Goal: Check status

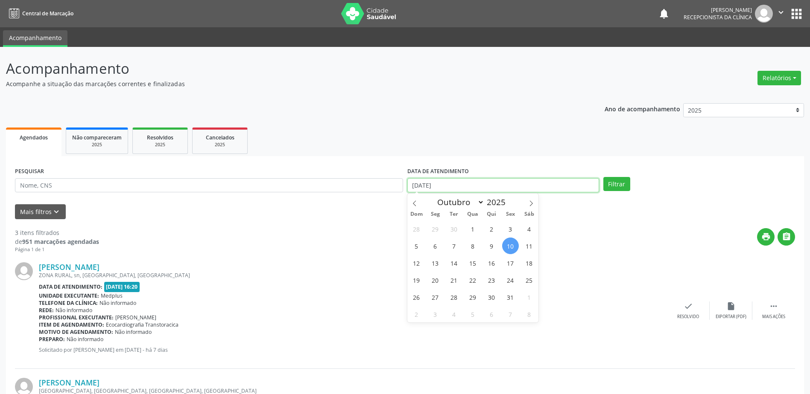
click at [428, 184] on input "[DATE]" at bounding box center [503, 185] width 192 height 15
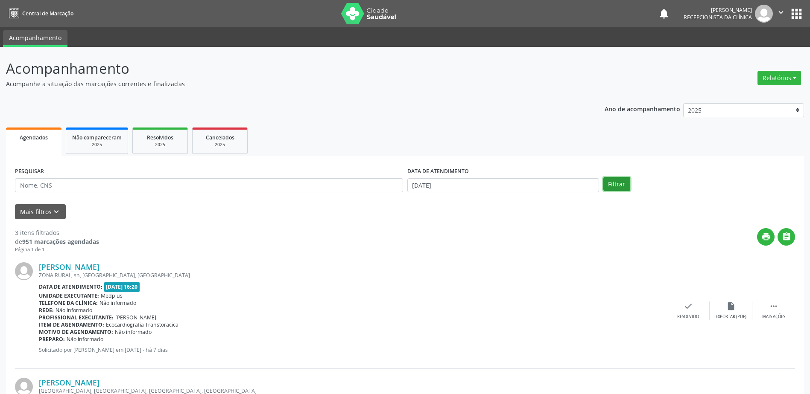
click at [613, 184] on button "Filtrar" at bounding box center [616, 184] width 27 height 15
click at [415, 185] on input "[DATE]" at bounding box center [503, 185] width 192 height 15
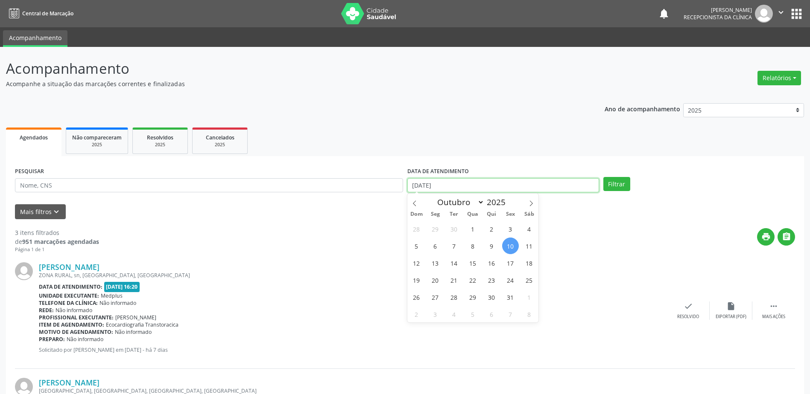
click at [415, 185] on input "[DATE]" at bounding box center [503, 185] width 192 height 15
click at [513, 247] on span "10" at bounding box center [510, 246] width 17 height 17
type input "[DATE]"
click at [513, 247] on span "10" at bounding box center [510, 246] width 17 height 17
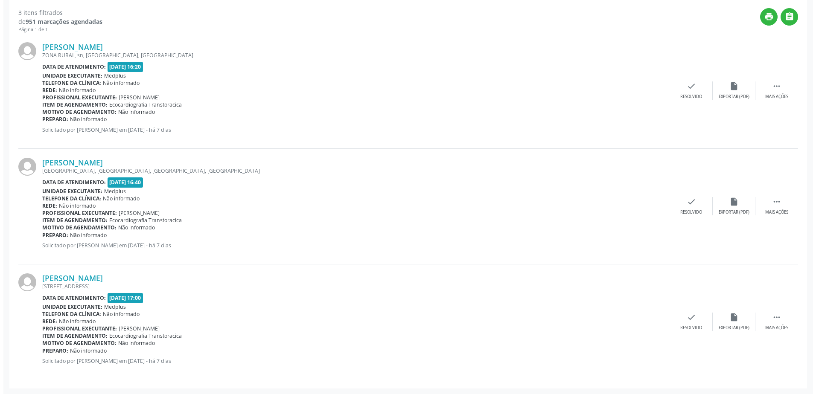
scroll to position [221, 0]
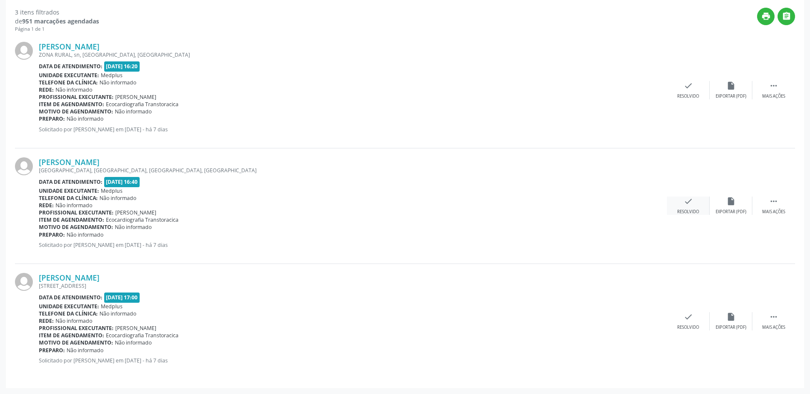
click at [696, 207] on div "check Resolvido" at bounding box center [688, 206] width 43 height 18
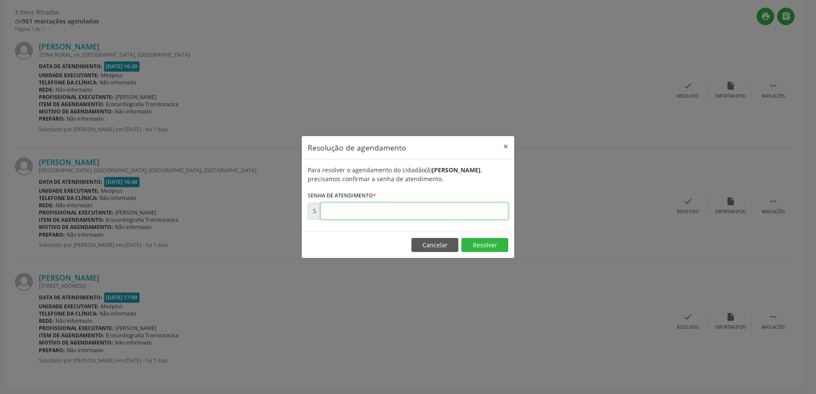
click at [347, 211] on input "text" at bounding box center [415, 211] width 188 height 17
type input "00180559"
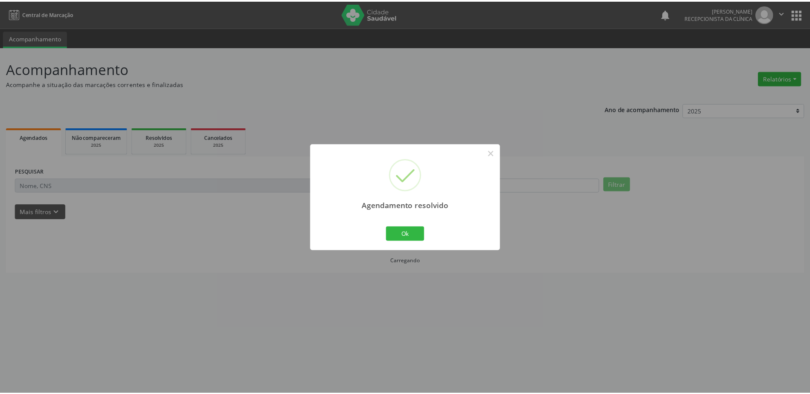
scroll to position [0, 0]
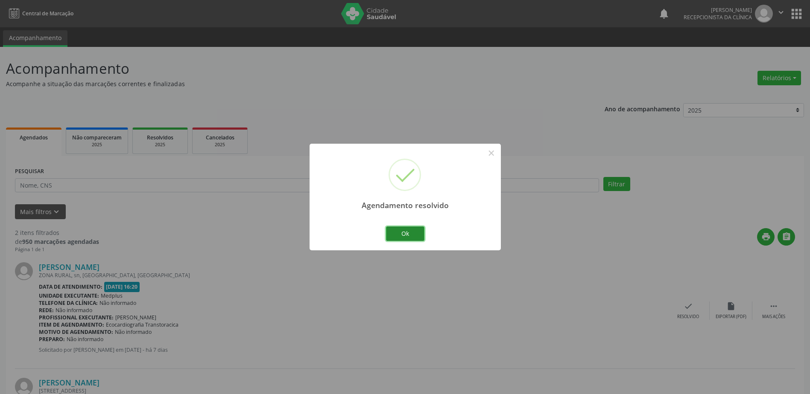
click at [406, 239] on button "Ok" at bounding box center [405, 234] width 38 height 15
